Goal: Book appointment/travel/reservation

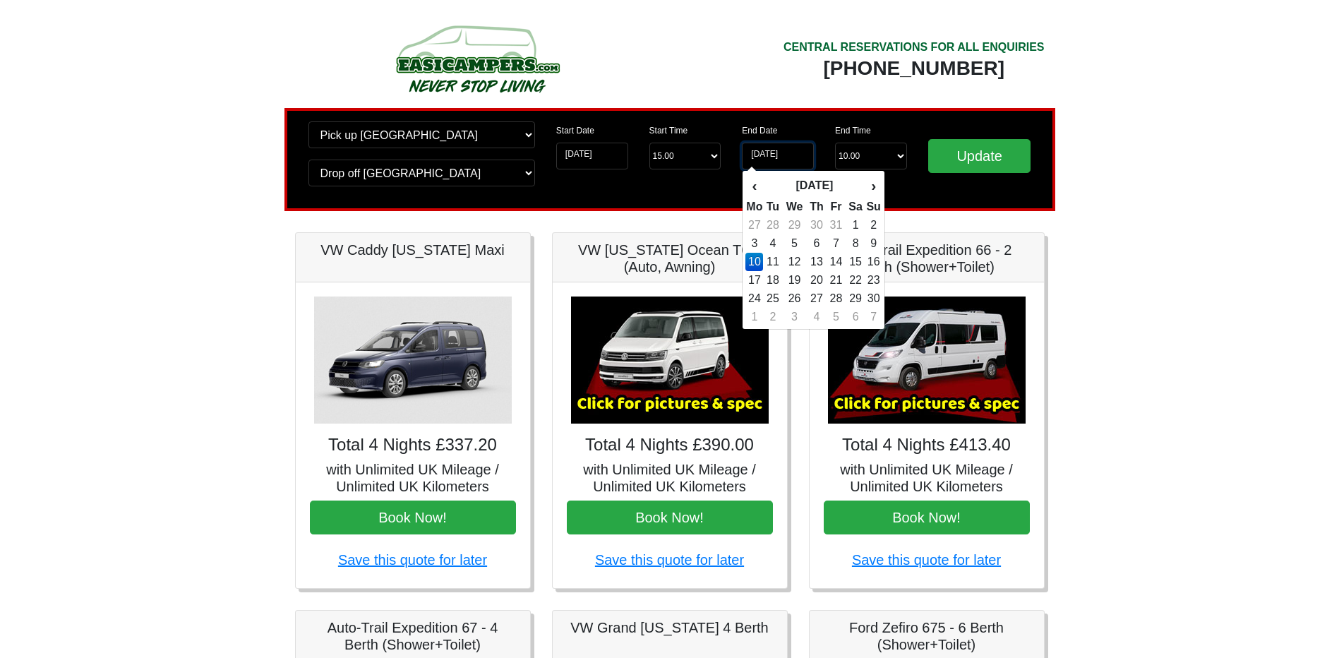
click at [758, 151] on input "[DATE]" at bounding box center [778, 156] width 72 height 27
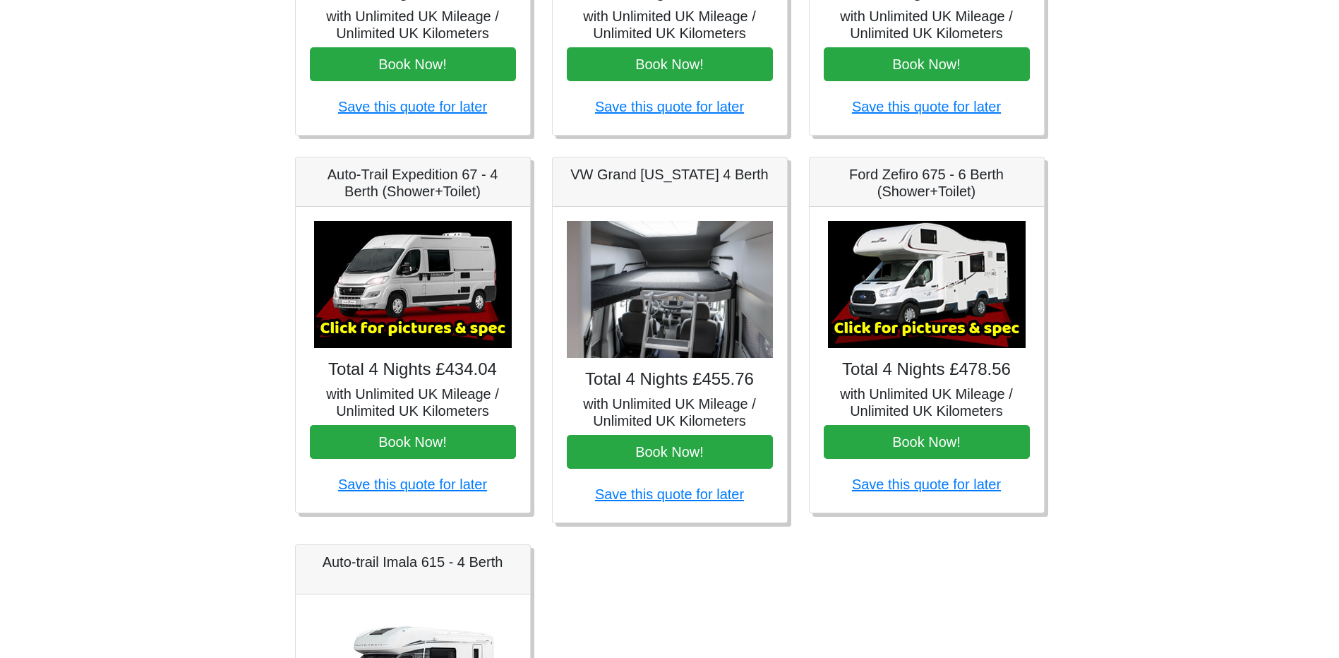
scroll to position [494, 0]
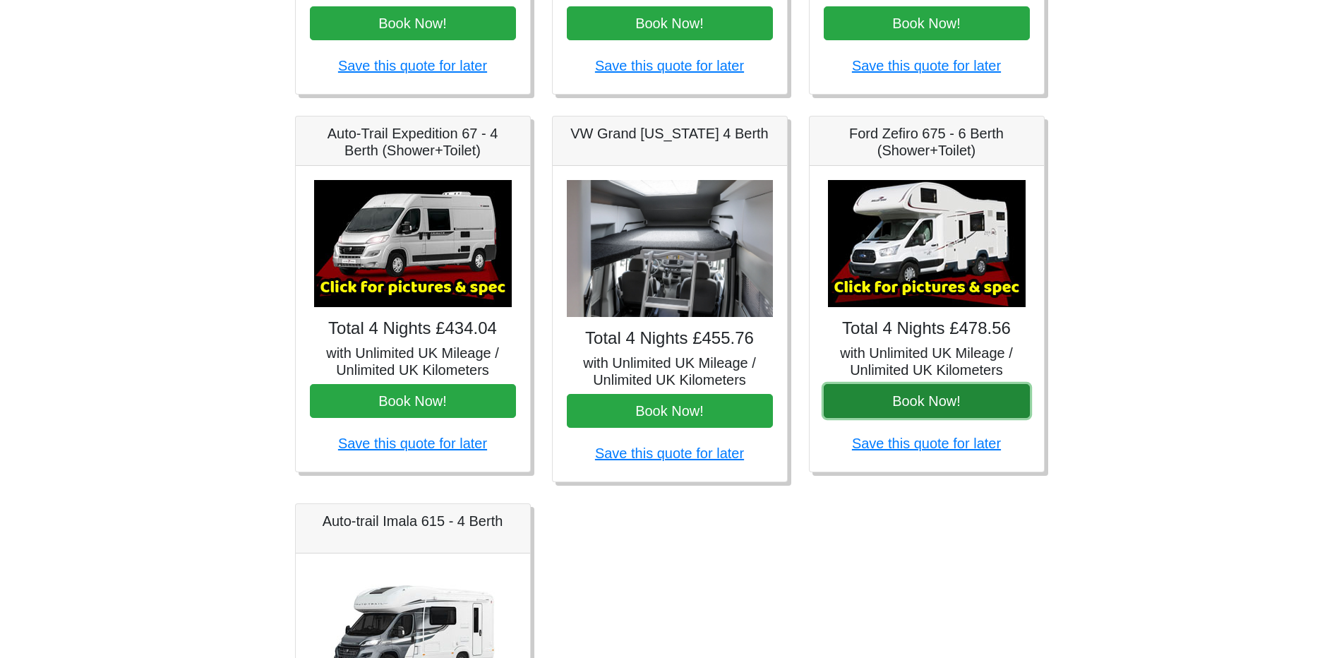
click at [982, 394] on button "Book Now!" at bounding box center [927, 401] width 206 height 34
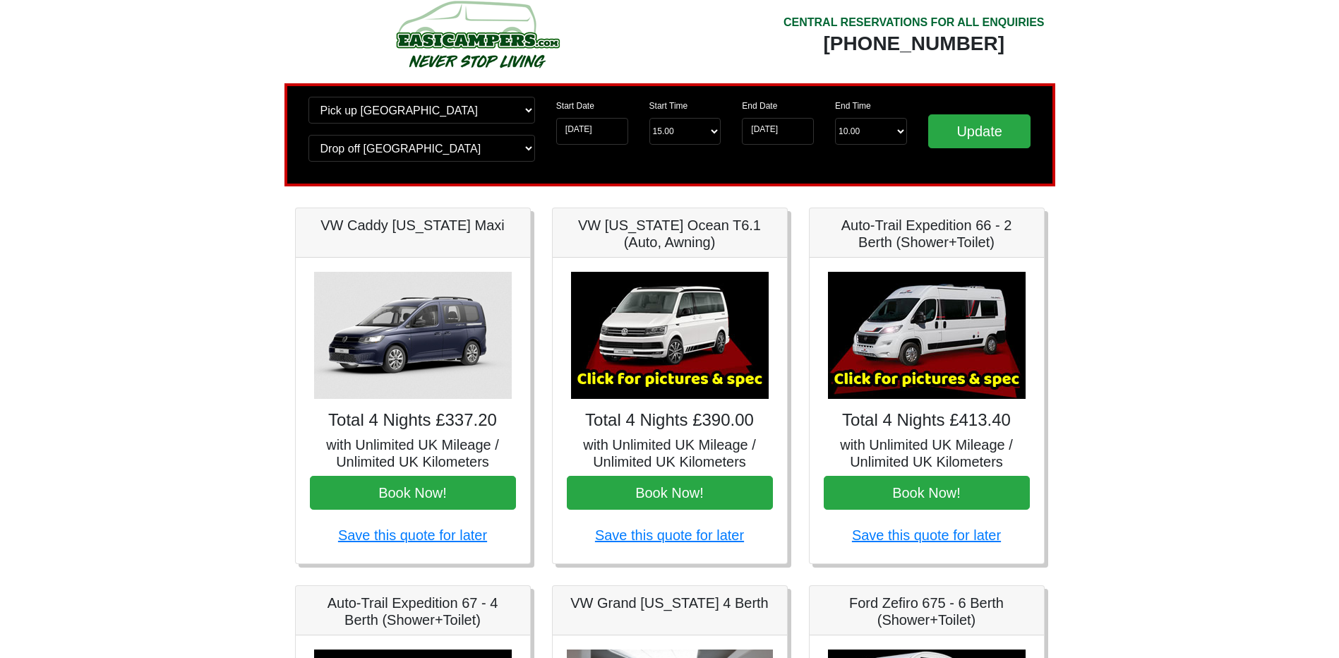
scroll to position [0, 0]
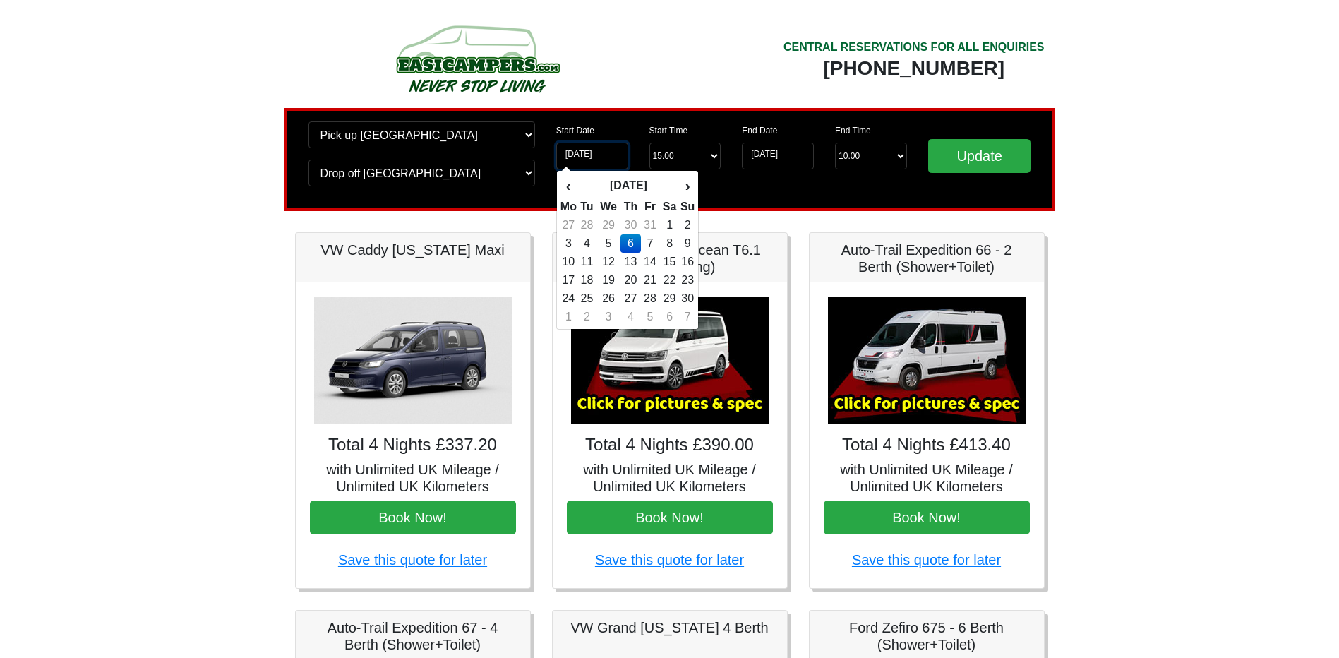
click at [613, 152] on input "06-11-2025" at bounding box center [592, 156] width 72 height 27
click at [574, 182] on th "‹" at bounding box center [569, 186] width 18 height 24
click at [591, 299] on td "28" at bounding box center [586, 298] width 19 height 18
type input "28-10-2025"
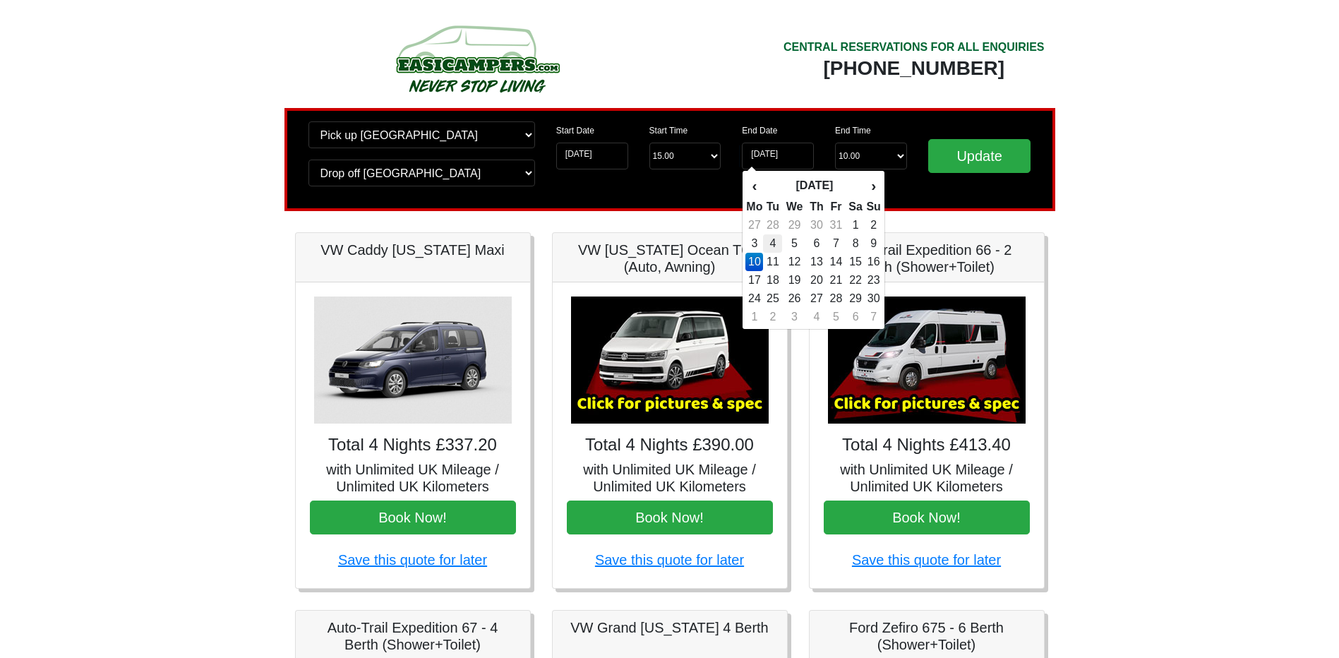
click at [771, 238] on td "4" at bounding box center [772, 243] width 19 height 18
type input "04-11-2025"
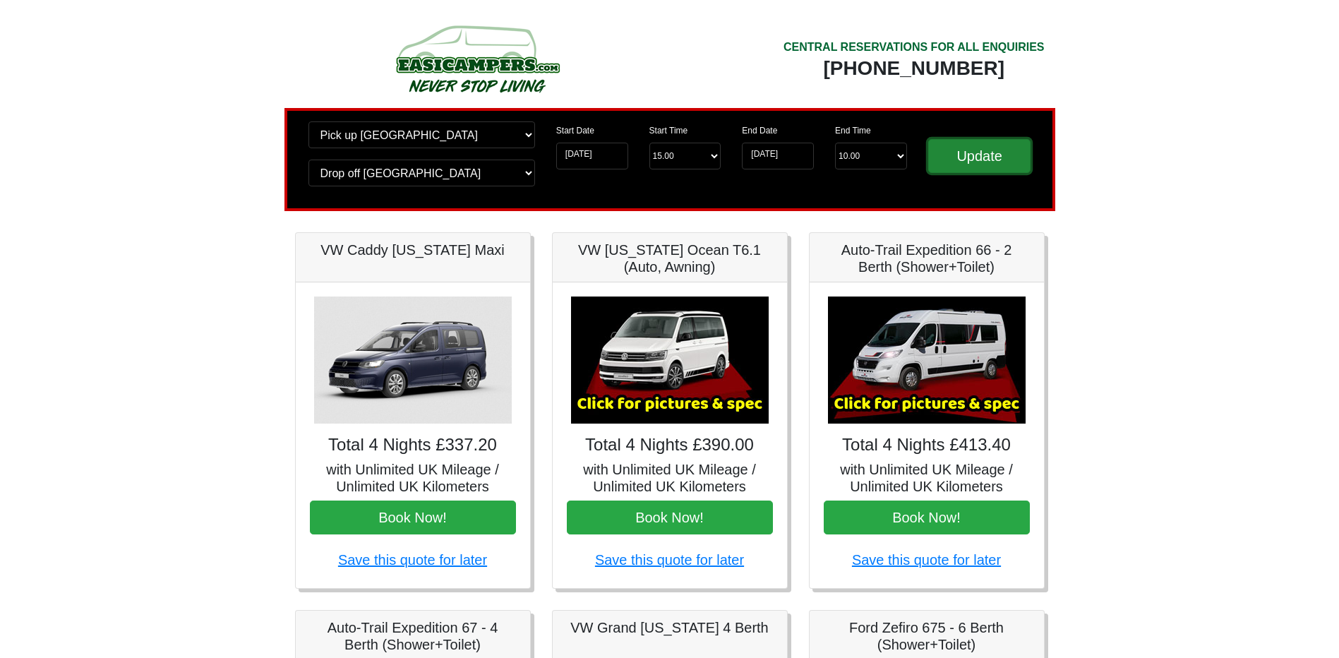
click at [952, 164] on input "Update" at bounding box center [979, 156] width 103 height 34
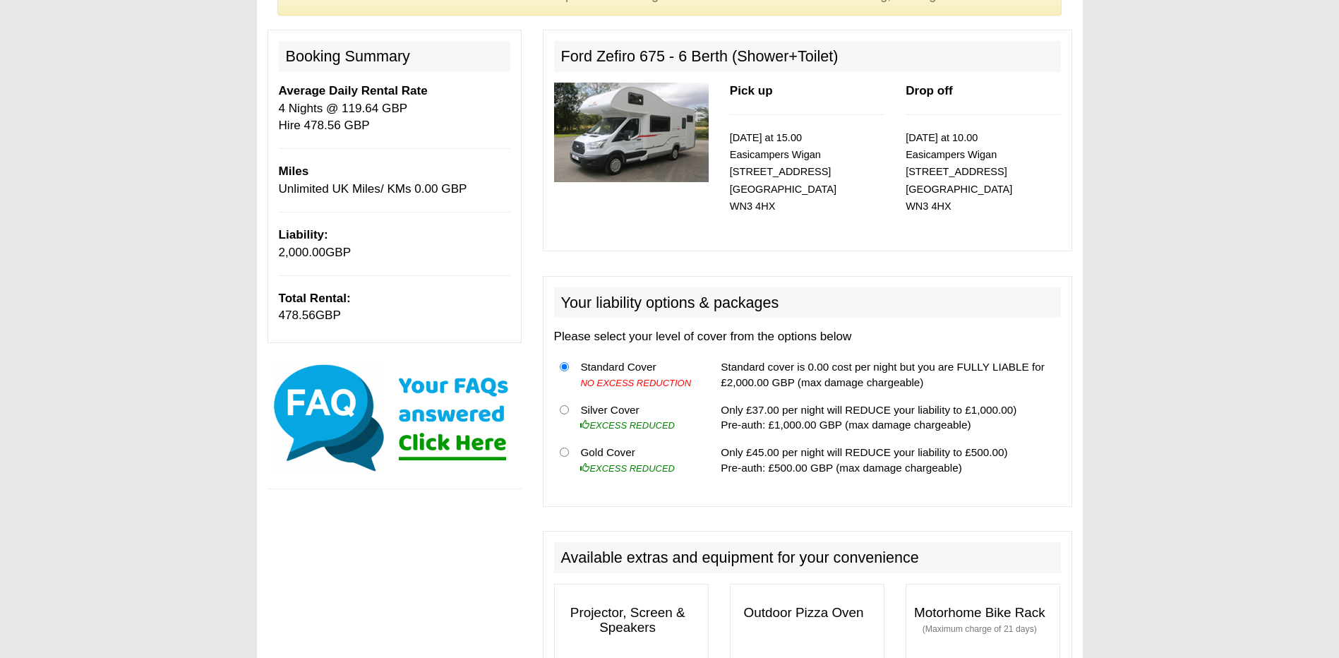
scroll to position [282, 0]
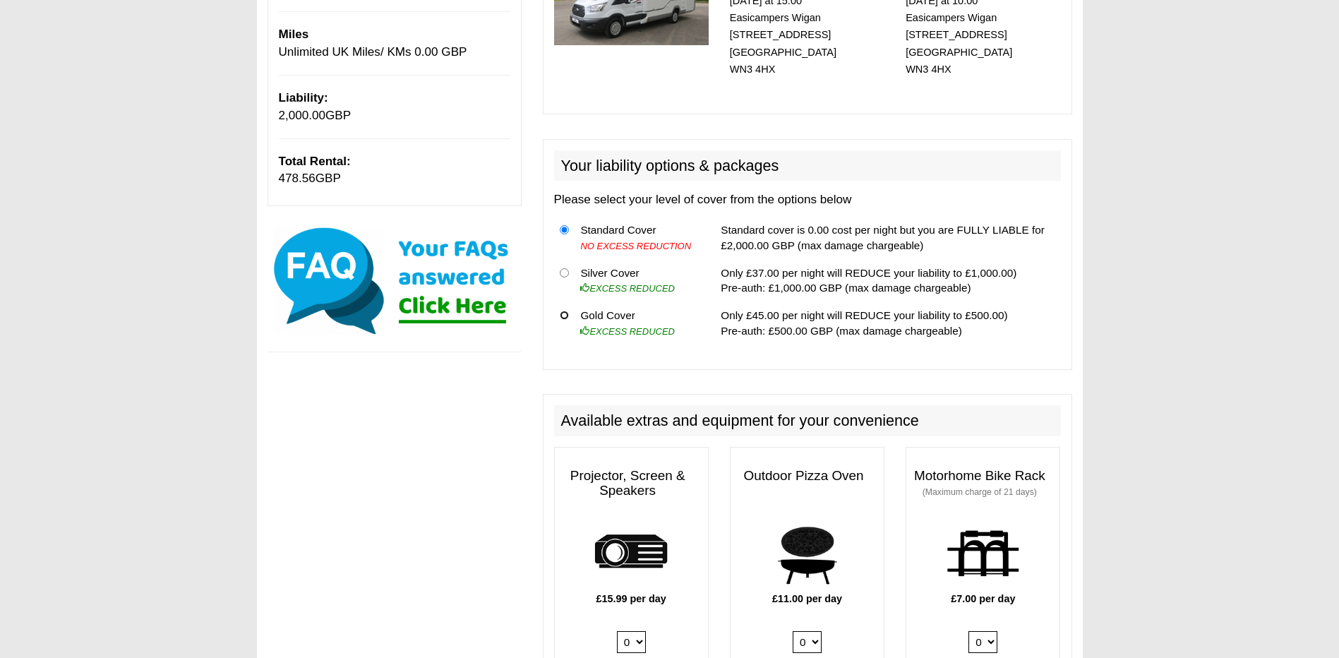
click at [564, 313] on input "radio" at bounding box center [564, 315] width 9 height 9
radio input "true"
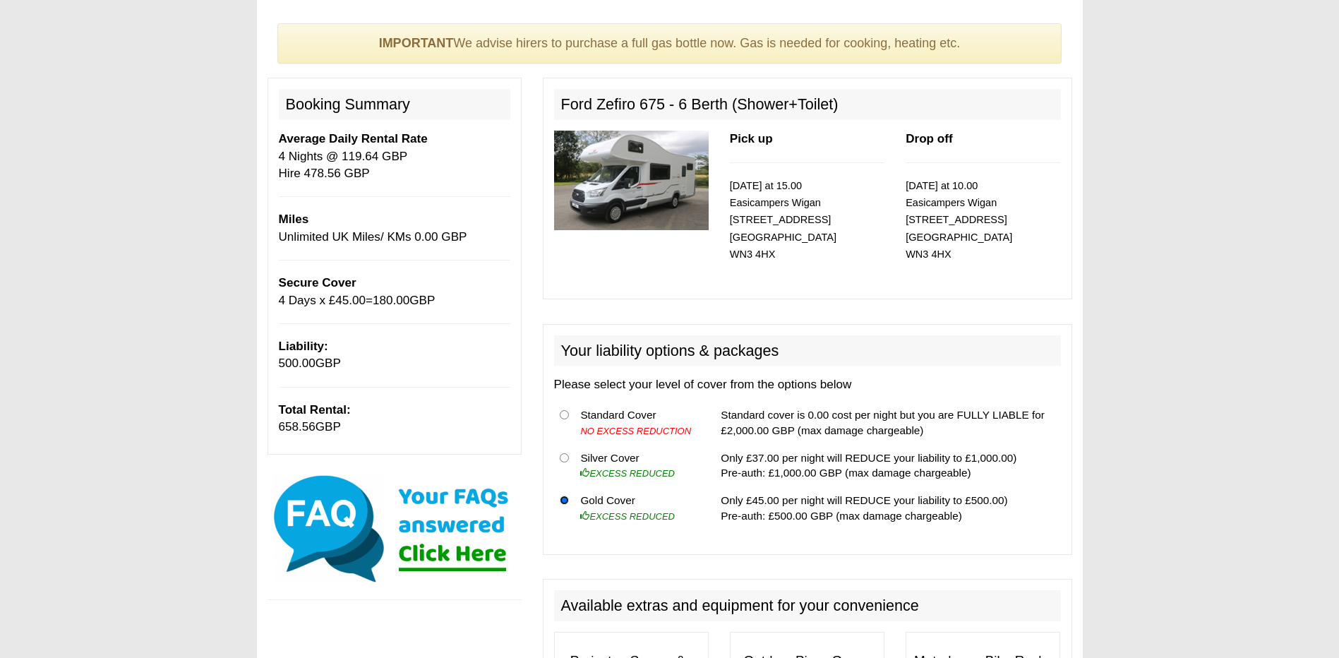
scroll to position [0, 0]
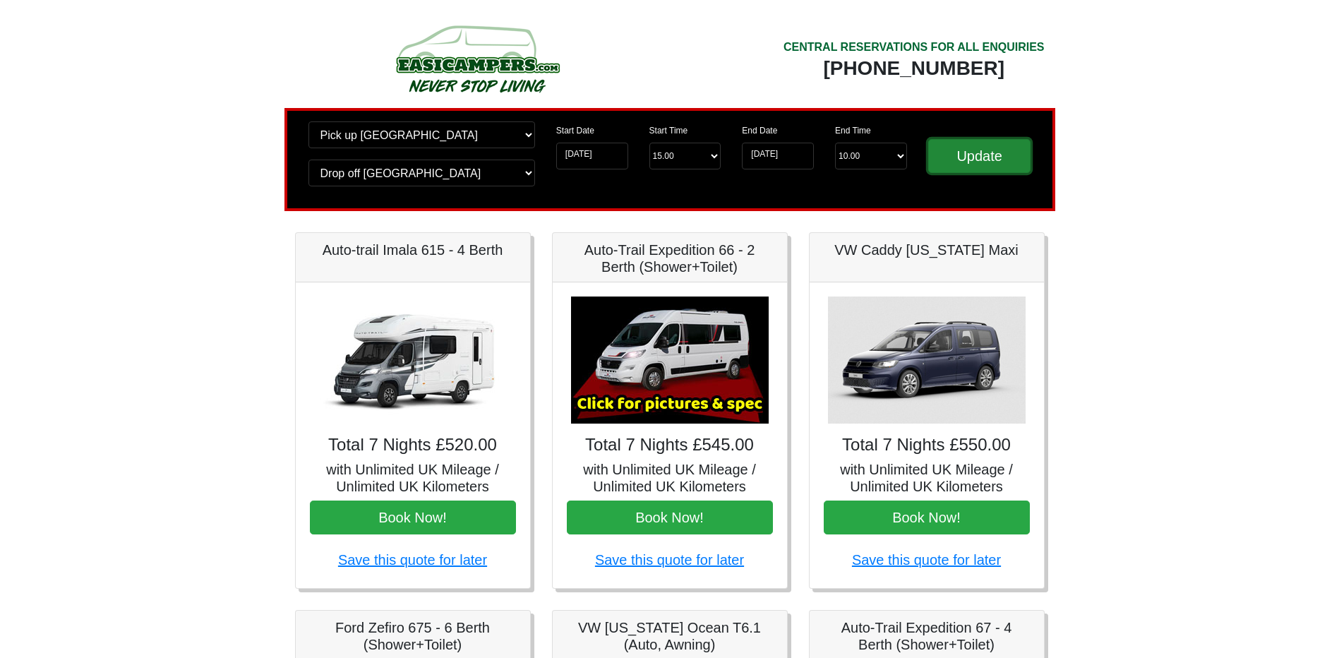
click at [951, 157] on input "Update" at bounding box center [979, 156] width 103 height 34
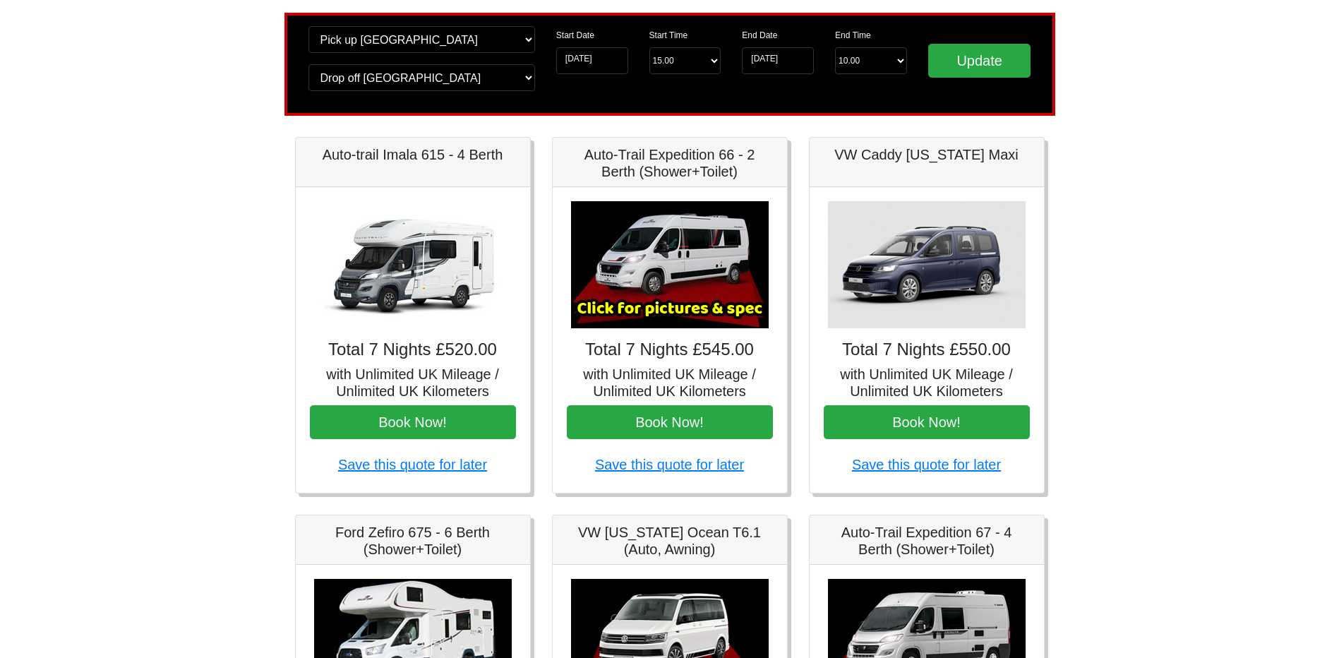
scroll to position [71, 0]
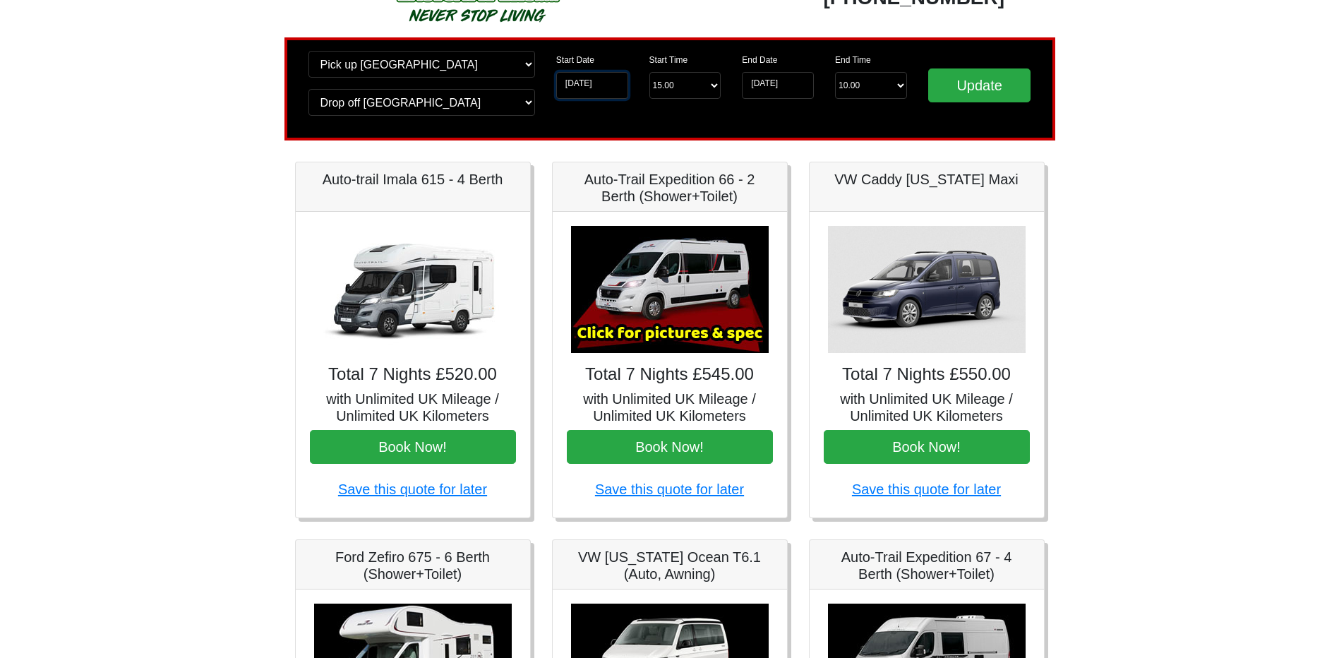
click at [596, 88] on input "28-10-2025" at bounding box center [592, 85] width 72 height 27
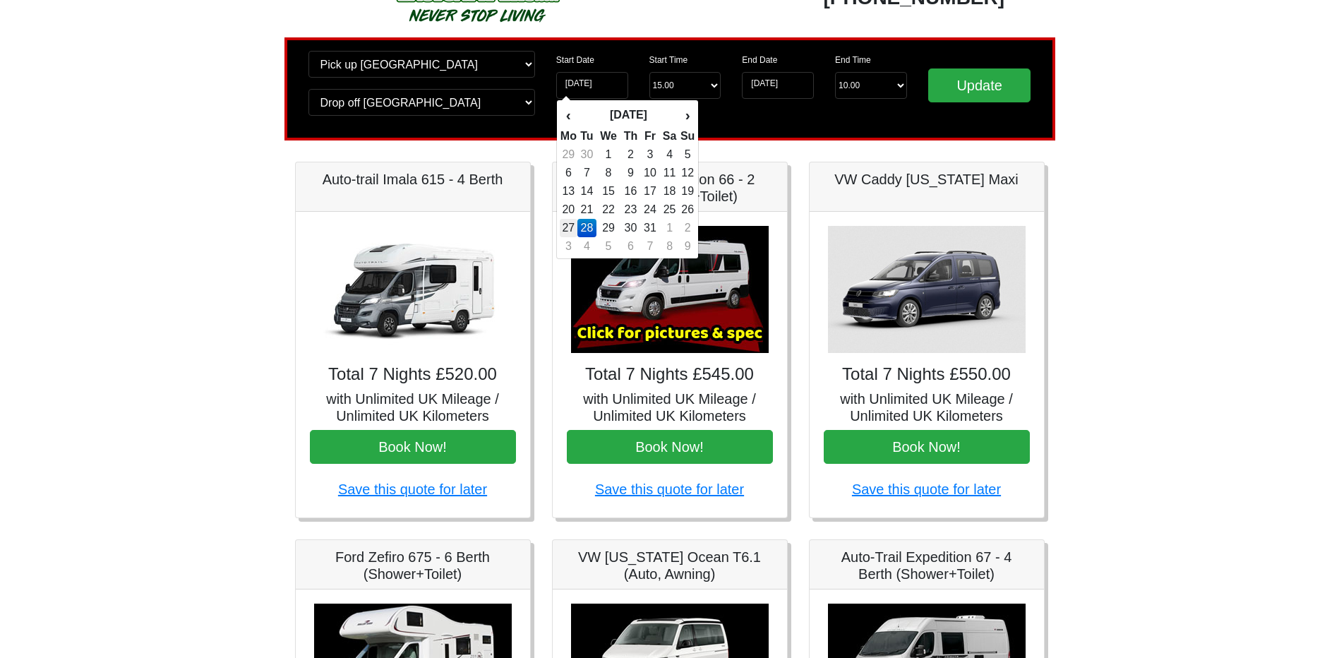
click at [565, 222] on td "27" at bounding box center [569, 228] width 18 height 18
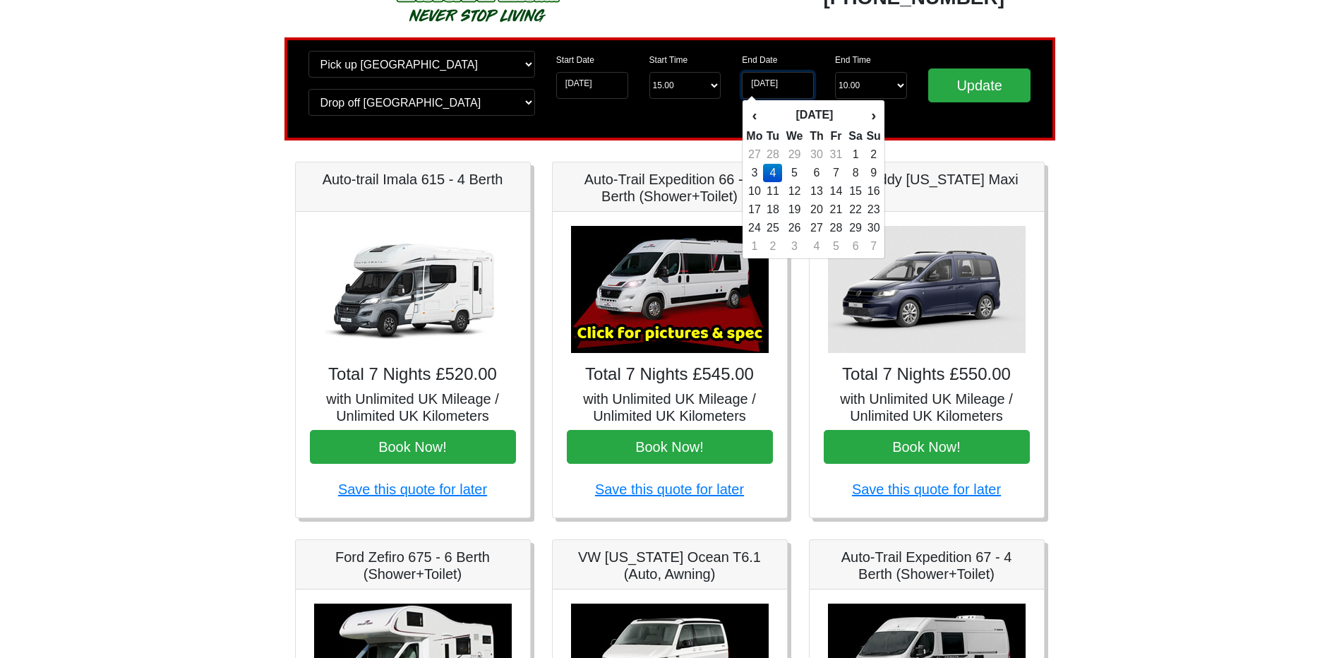
type input "[DATE]"
click at [752, 169] on td "3" at bounding box center [754, 173] width 18 height 18
type input "[DATE]"
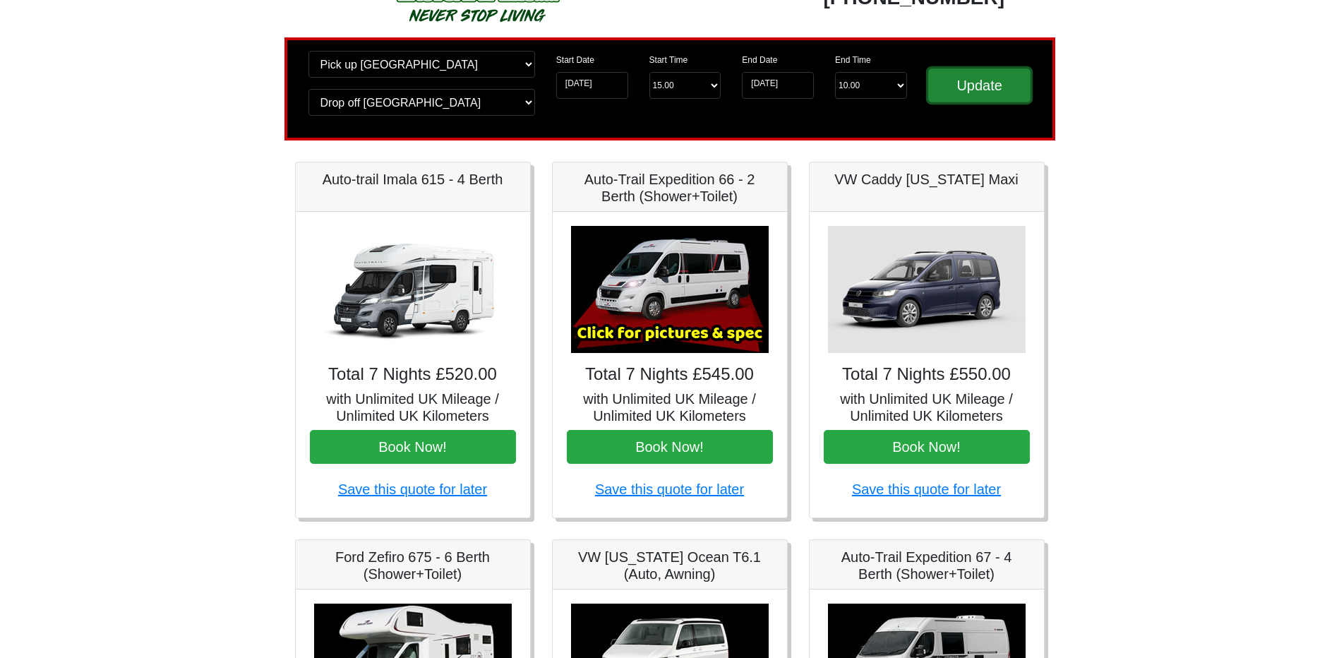
click at [956, 90] on input "Update" at bounding box center [979, 85] width 103 height 34
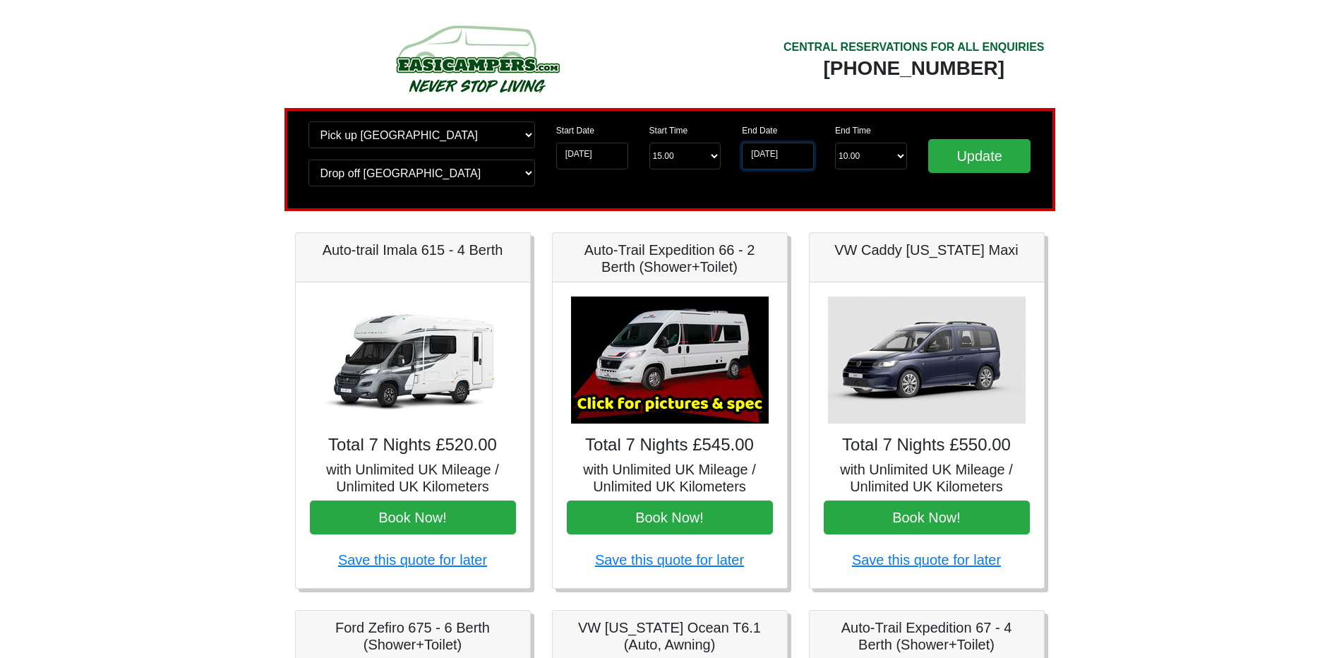
click at [796, 155] on input "[DATE]" at bounding box center [778, 156] width 72 height 27
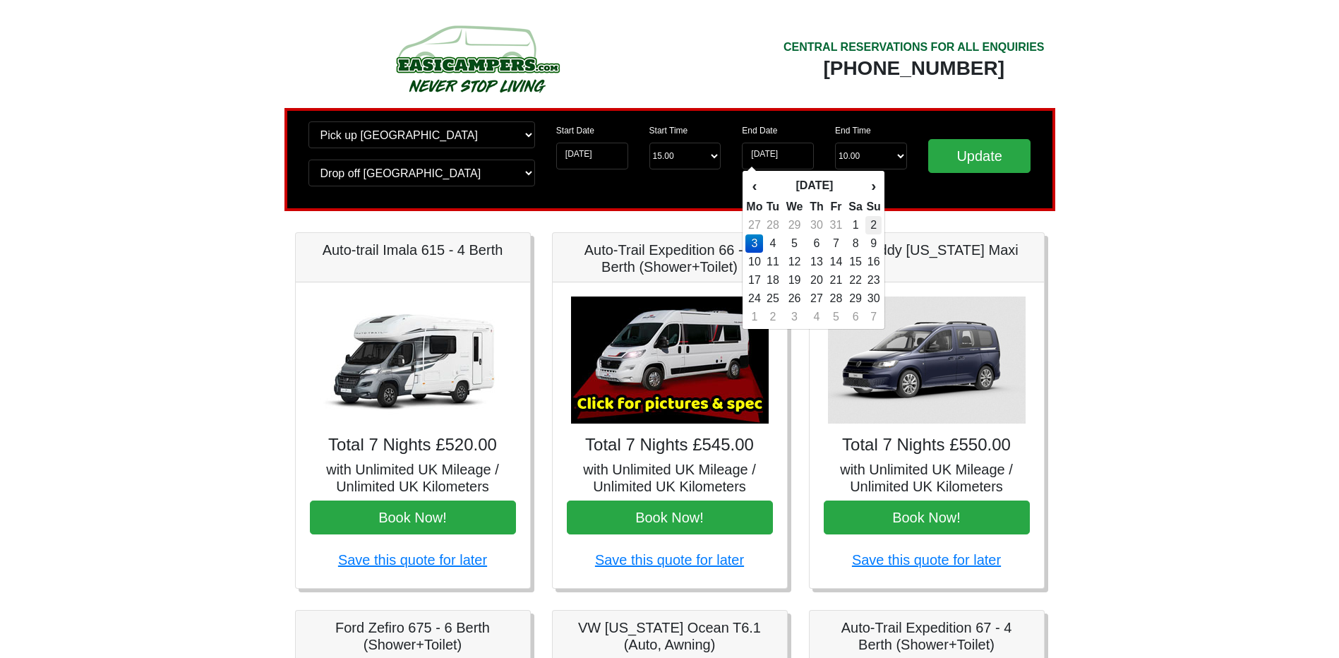
click at [872, 222] on td "2" at bounding box center [873, 225] width 16 height 18
type input "[DATE]"
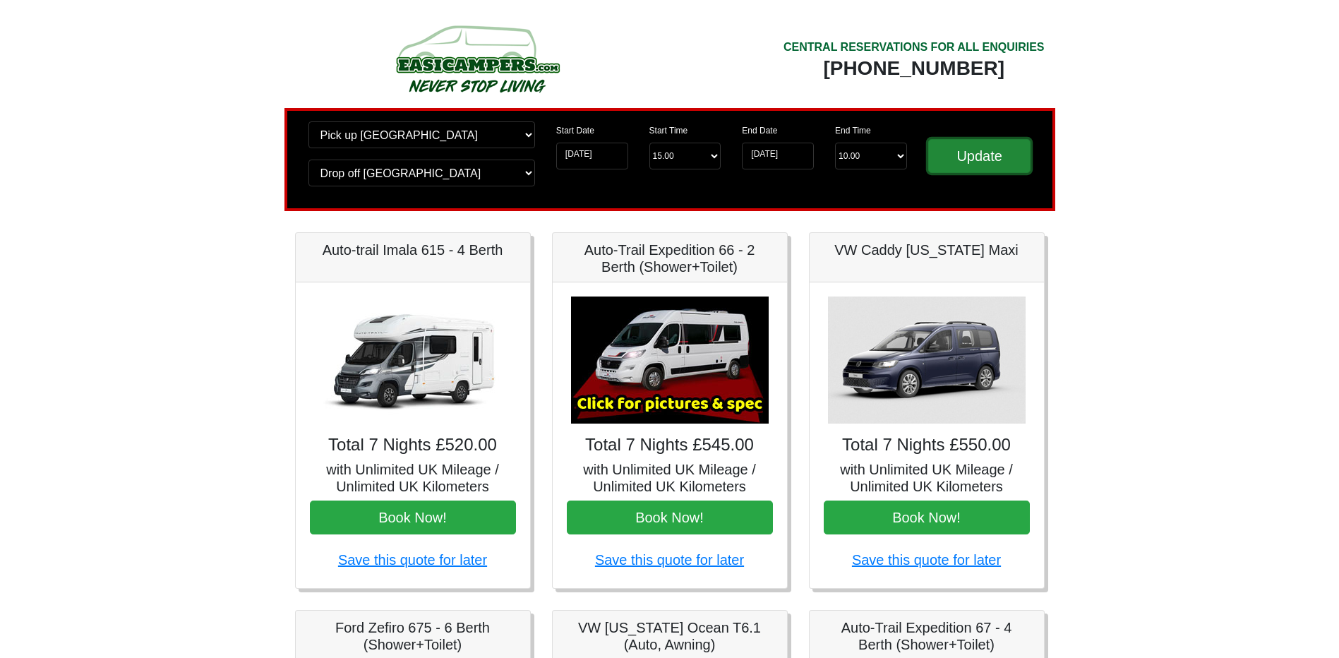
click at [946, 170] on input "Update" at bounding box center [979, 156] width 103 height 34
